Goal: Information Seeking & Learning: Learn about a topic

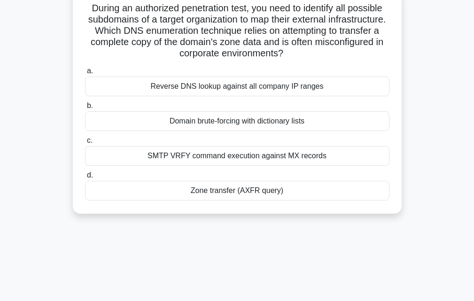
scroll to position [18, 0]
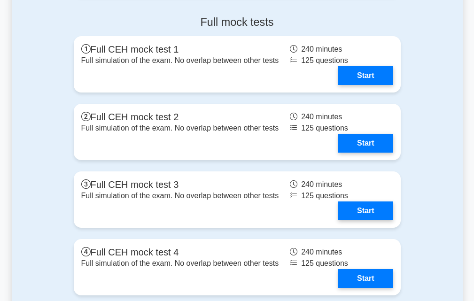
scroll to position [1812, 0]
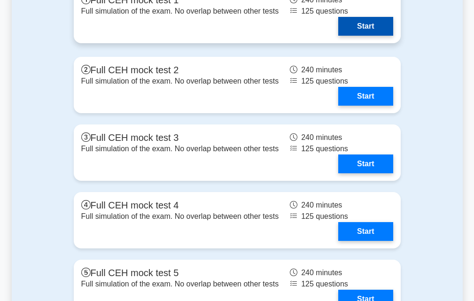
click at [361, 36] on link "Start" at bounding box center [365, 26] width 55 height 19
